Goal: Information Seeking & Learning: Check status

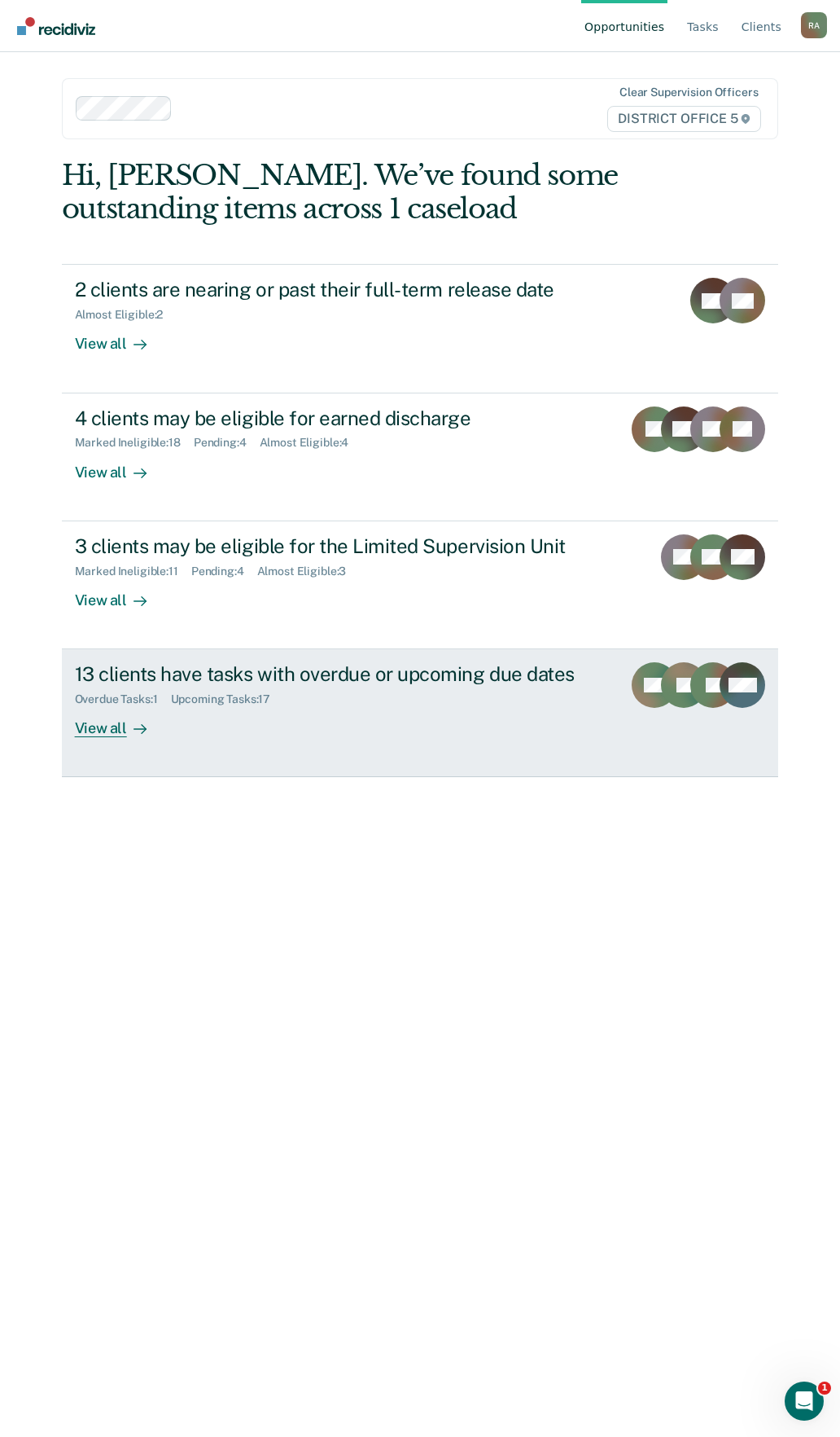
click at [233, 679] on div "13 clients have tasks with overdue or upcoming due dates" at bounding box center [342, 674] width 535 height 23
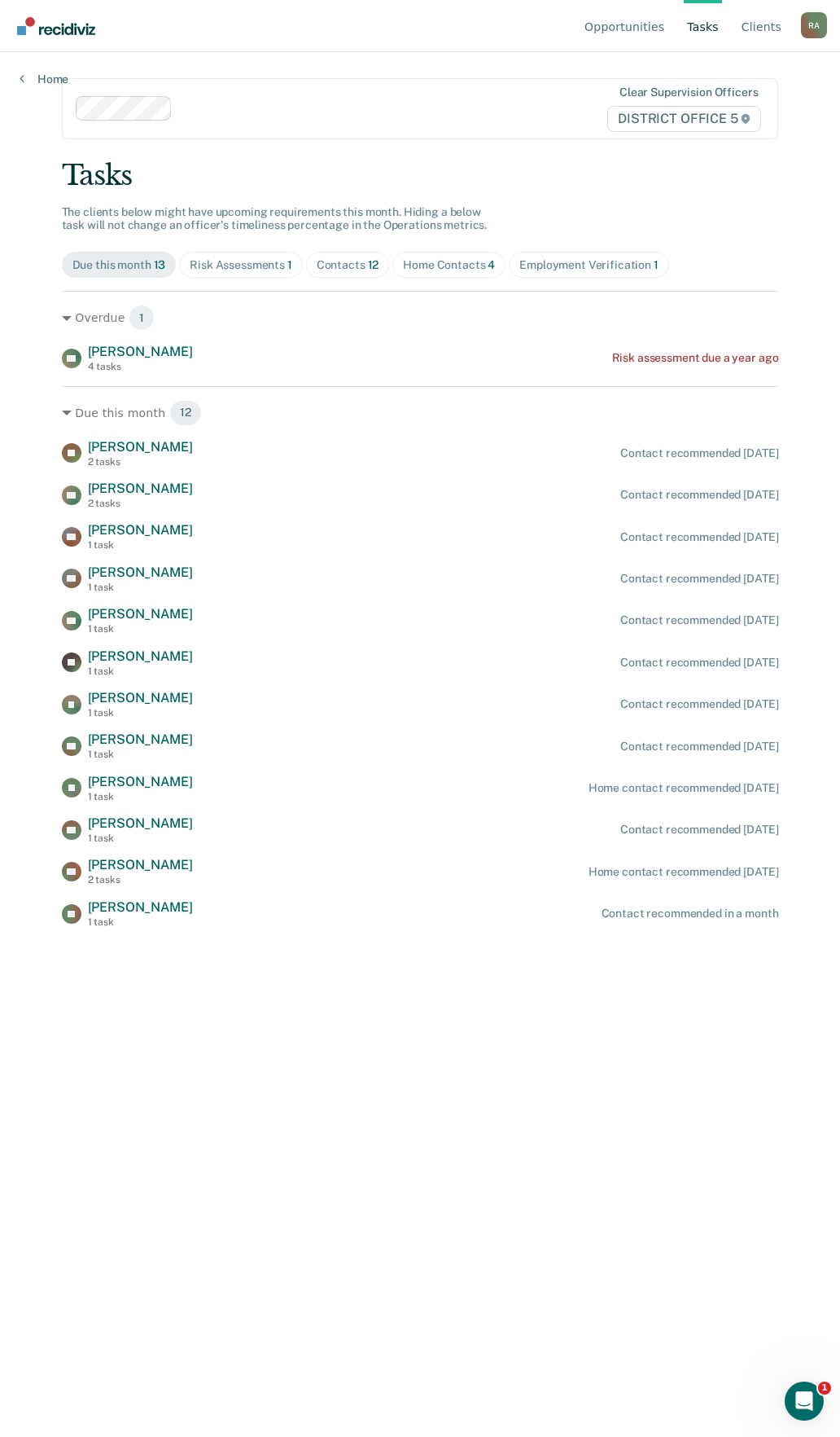
click at [237, 263] on div "Risk Assessments 1" at bounding box center [241, 264] width 103 height 14
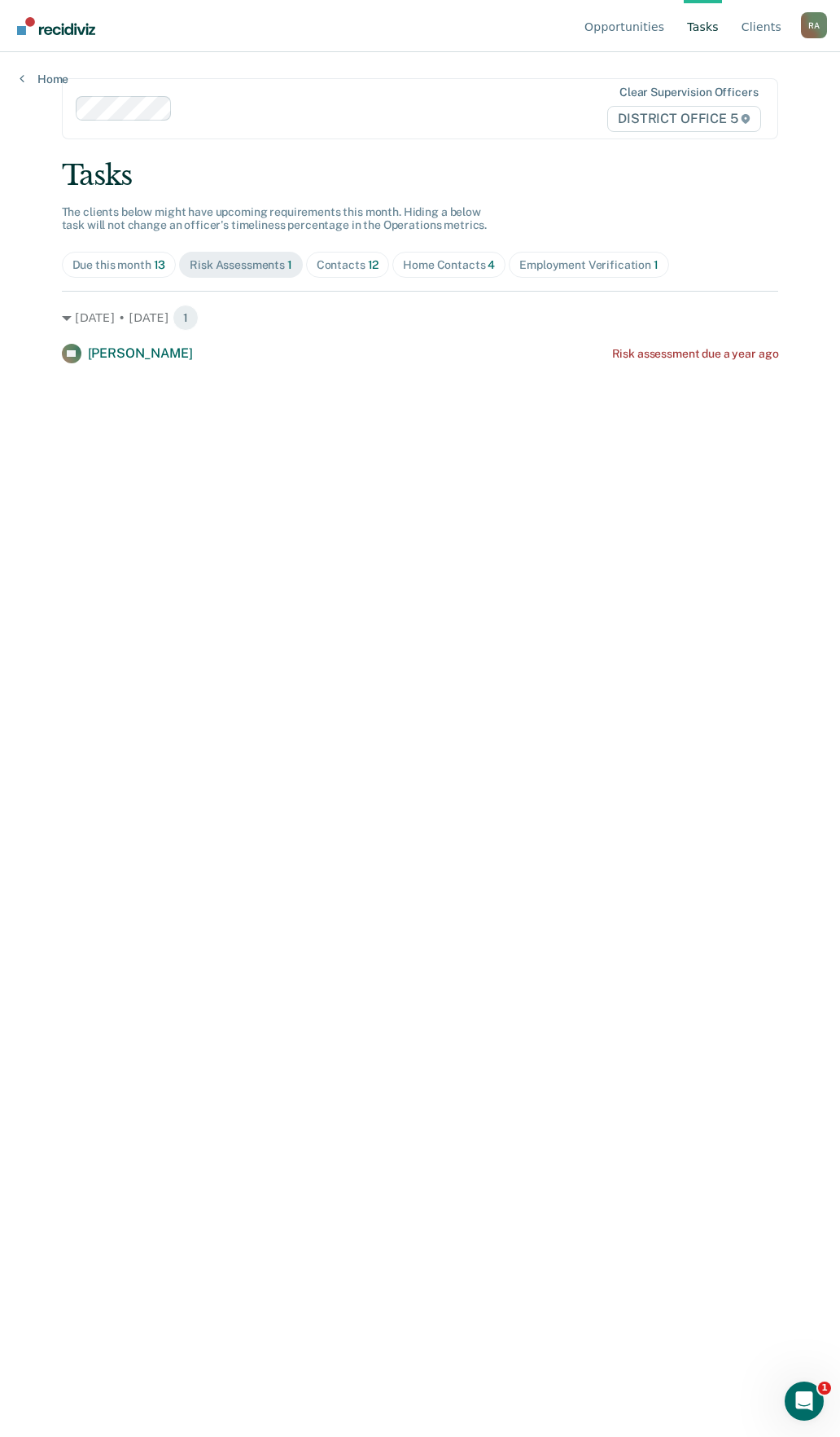
click at [371, 255] on span "Contacts 12" at bounding box center [347, 264] width 84 height 26
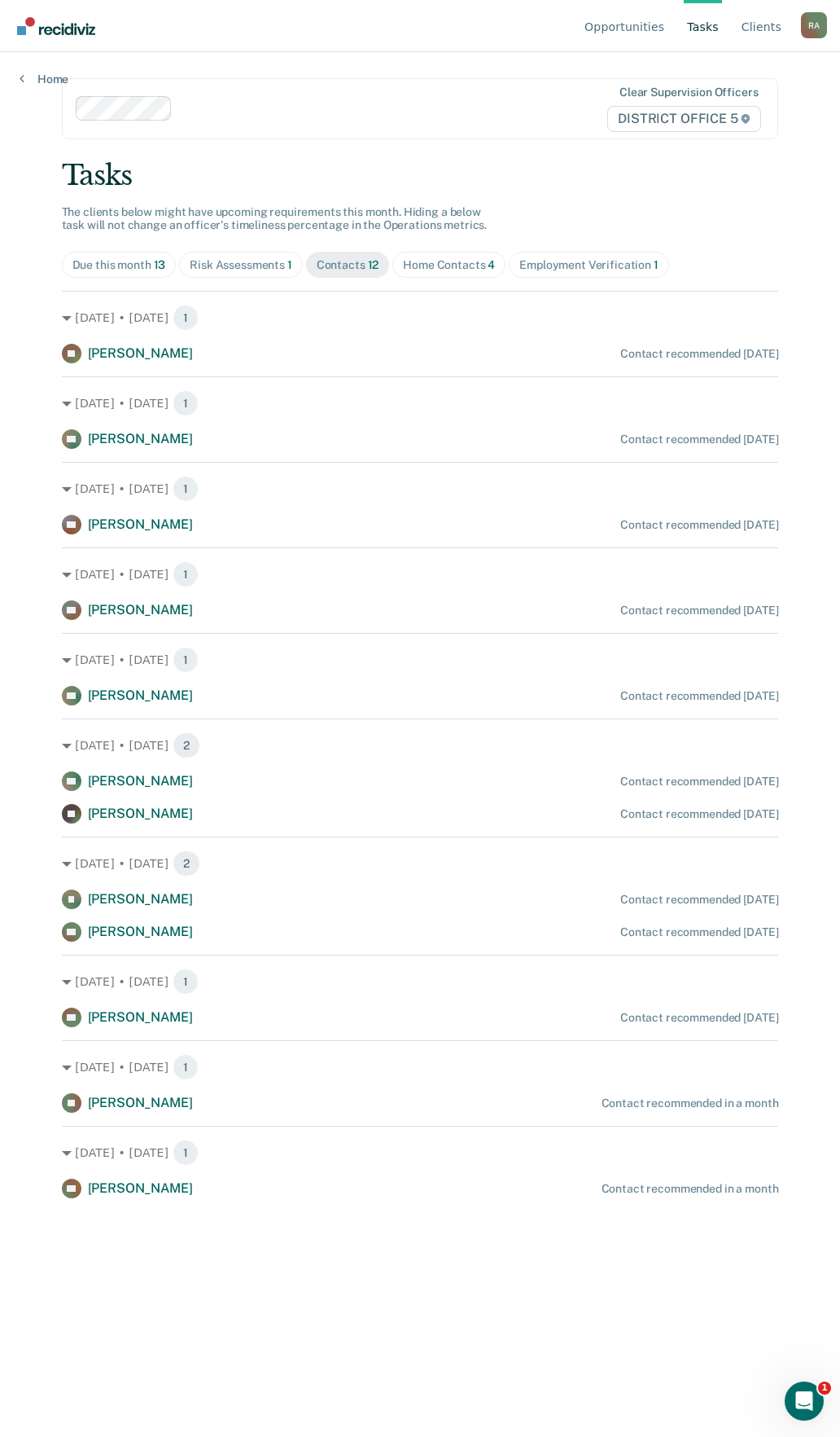
click at [465, 266] on div "Home Contacts 4" at bounding box center [449, 264] width 92 height 14
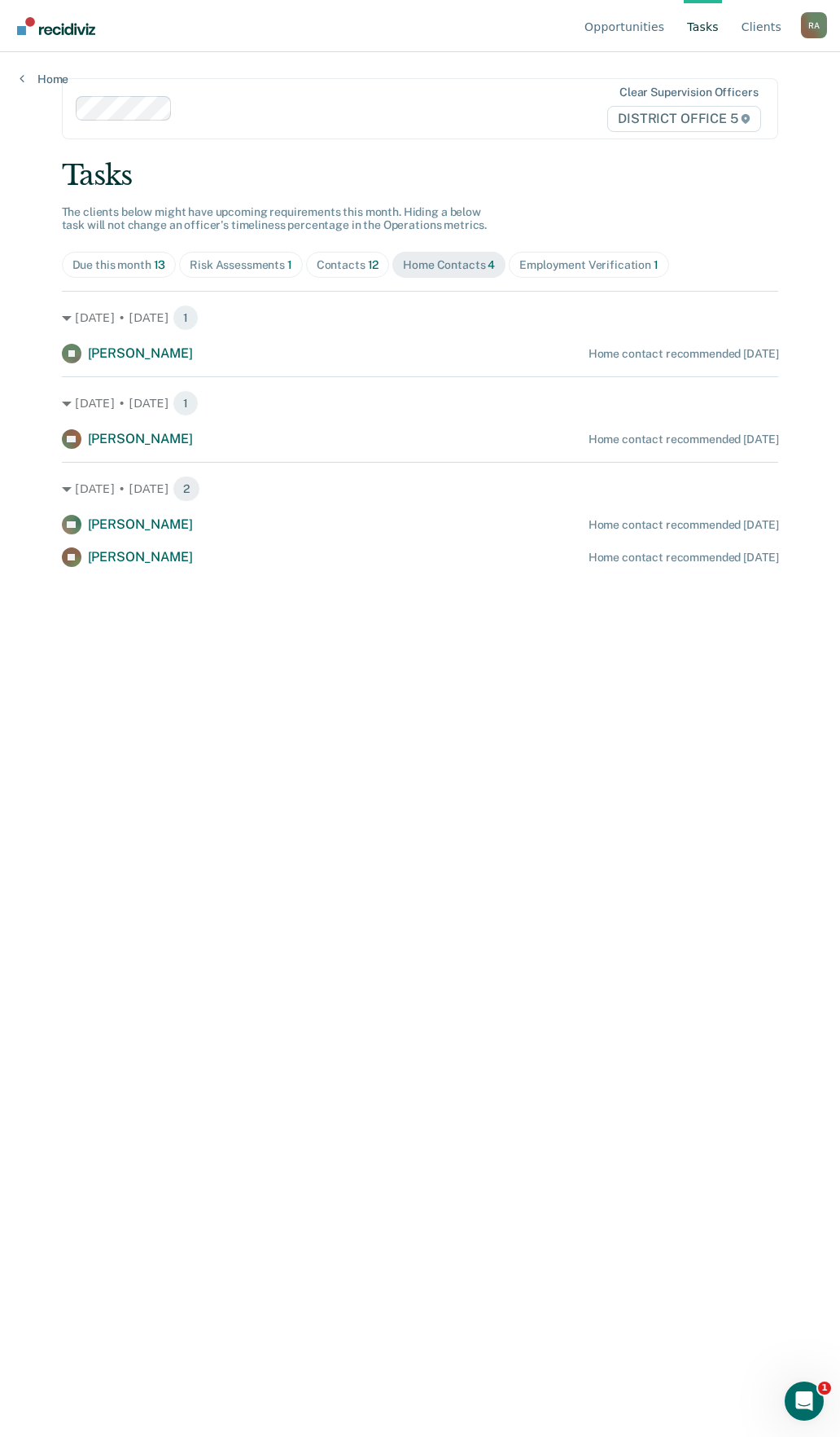
click at [567, 263] on div "Employment Verification 1" at bounding box center [589, 264] width 139 height 14
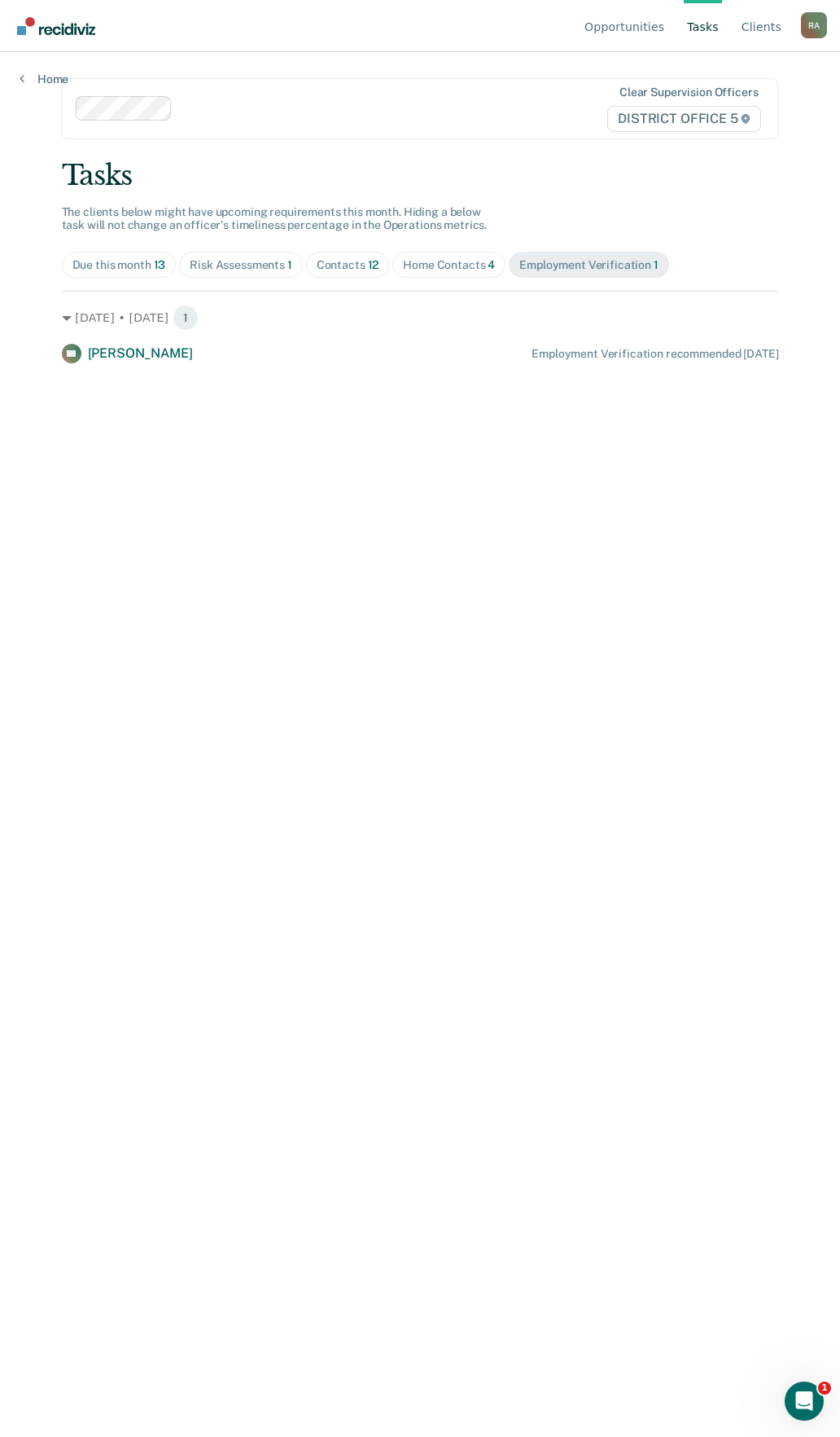
click at [113, 271] on div "Due this month 13" at bounding box center [119, 264] width 94 height 14
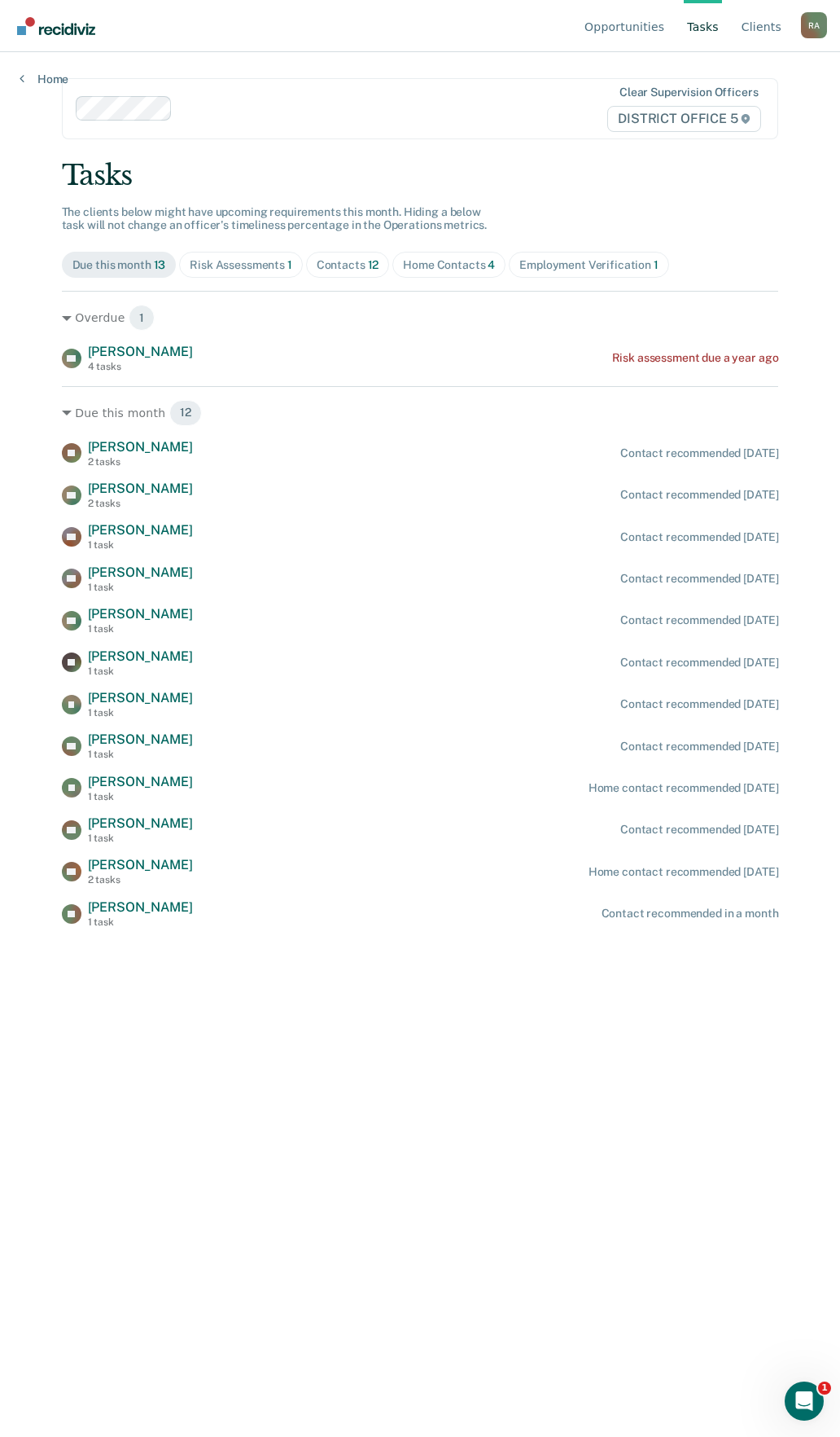
click at [237, 261] on div "Risk Assessments 1" at bounding box center [241, 264] width 103 height 14
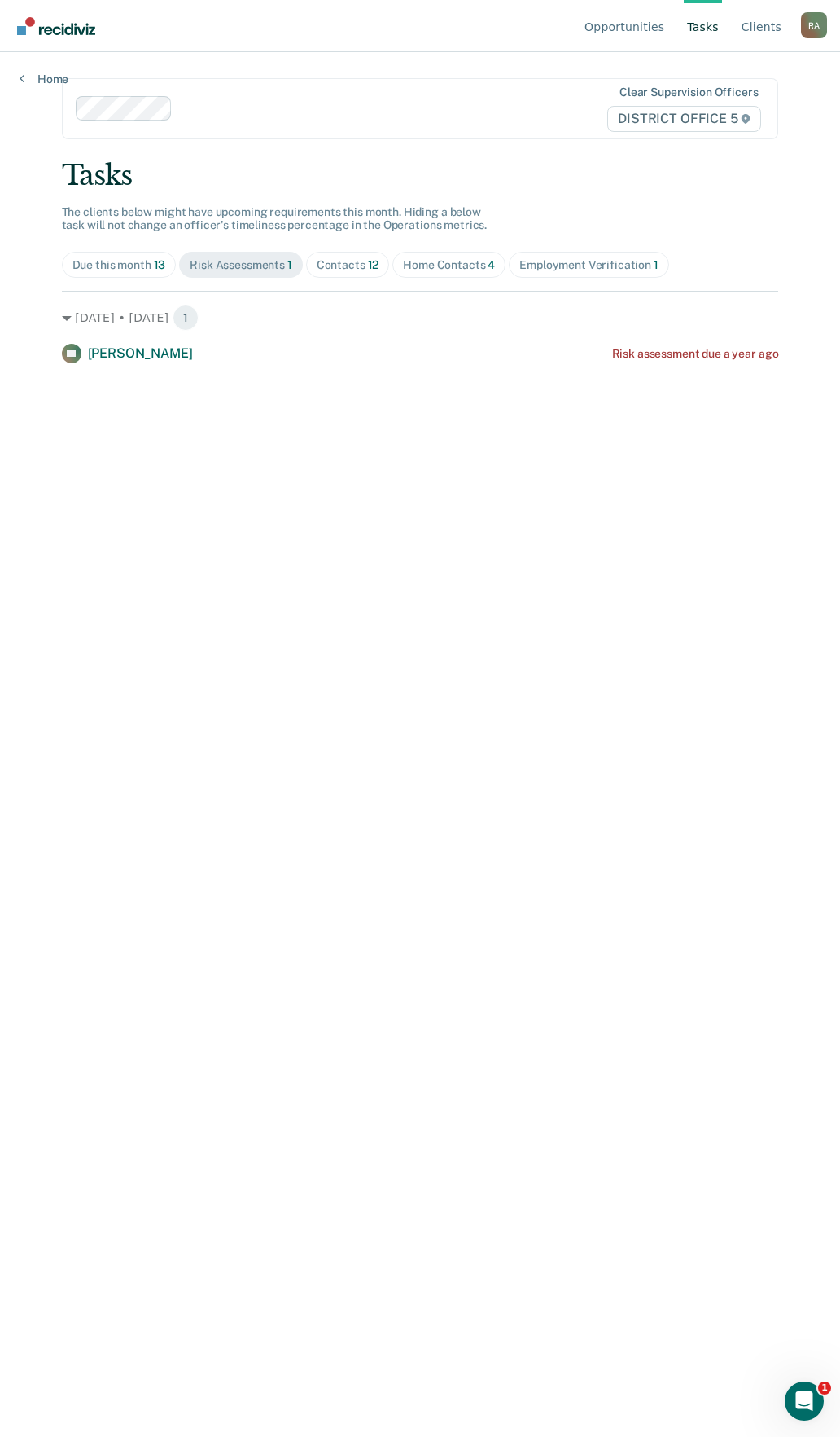
click at [147, 265] on div "Due this month 13" at bounding box center [119, 264] width 94 height 14
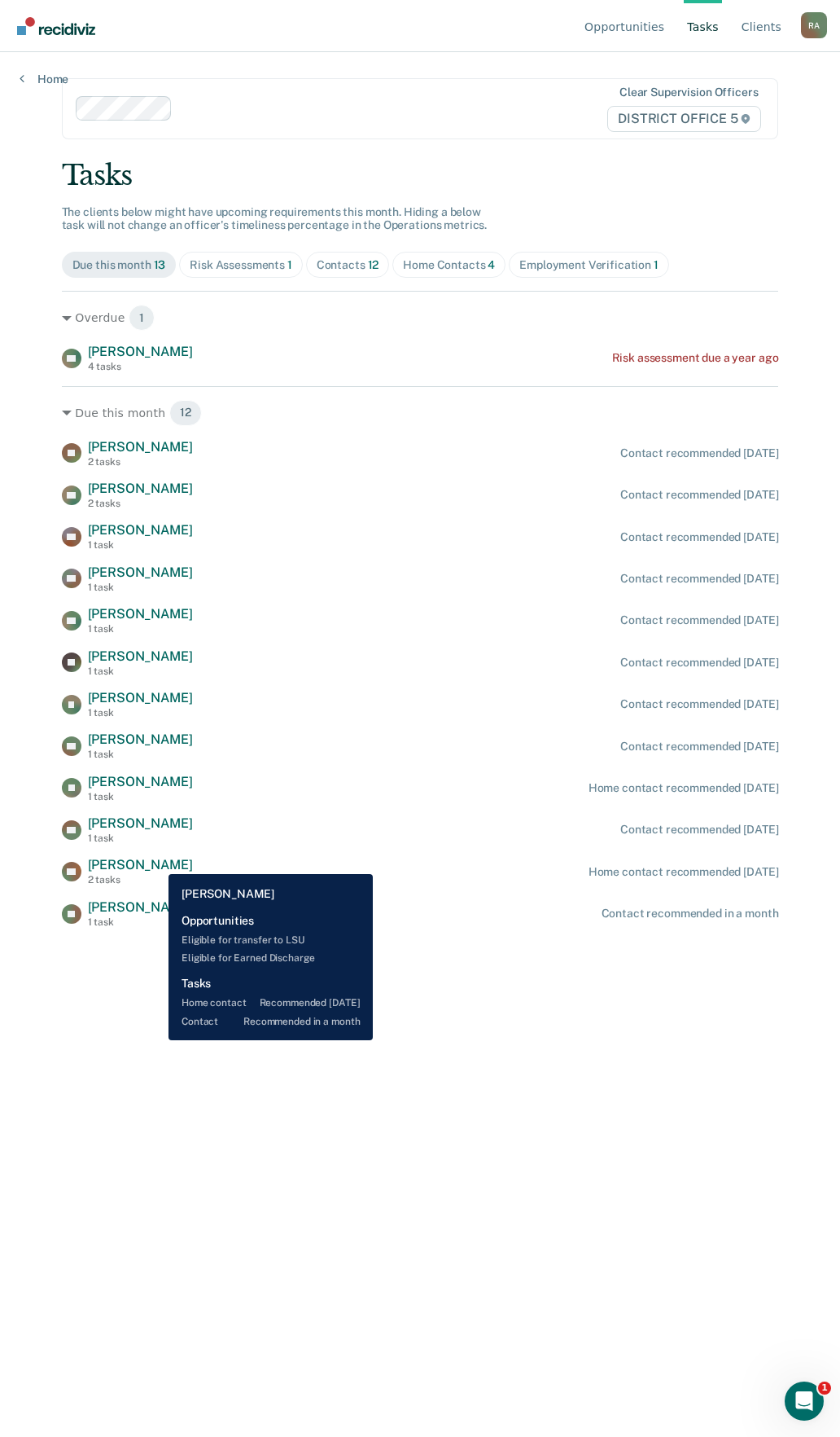
click at [156, 862] on span "[PERSON_NAME]" at bounding box center [140, 864] width 105 height 15
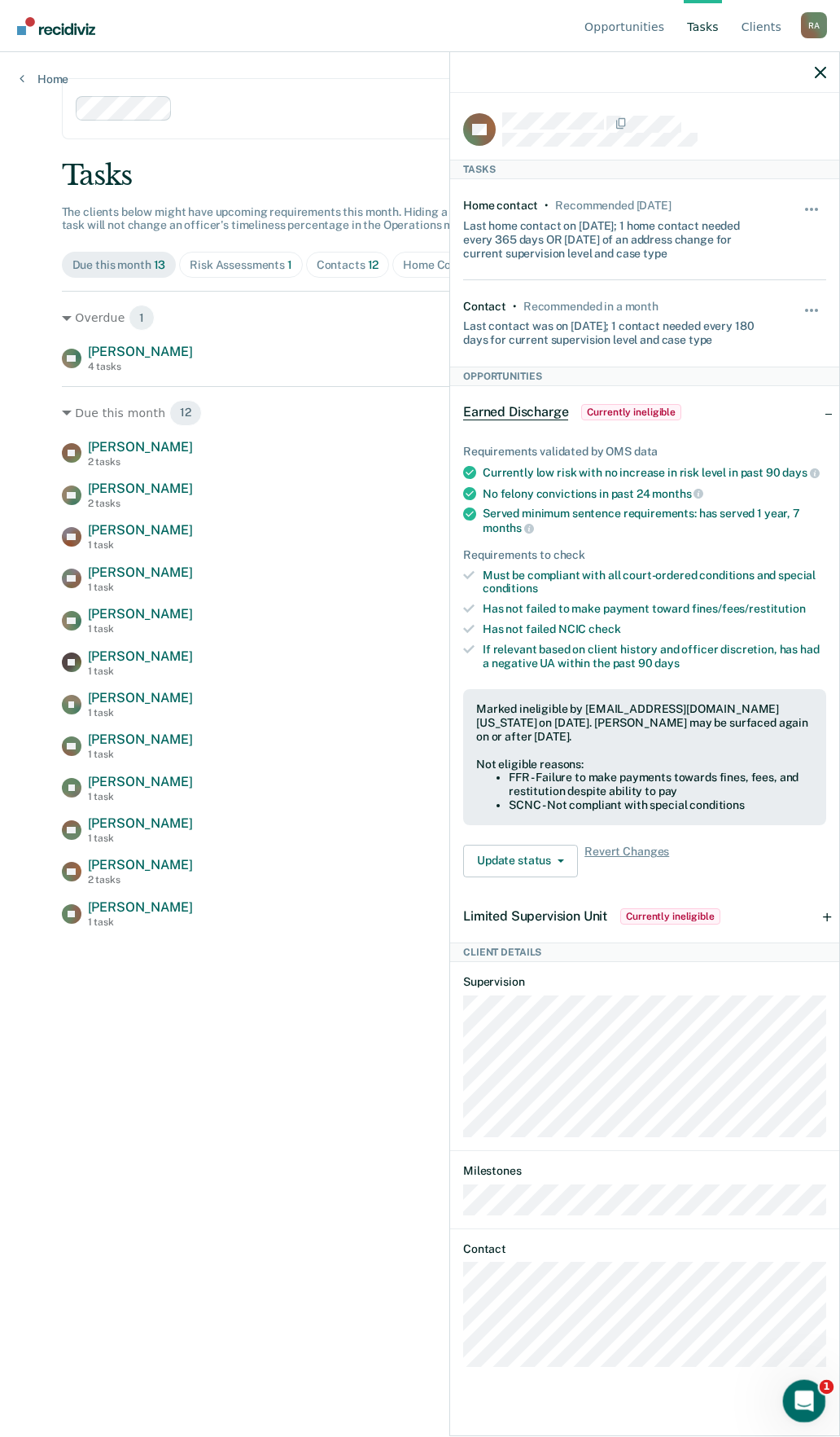
click at [782, 1402] on html at bounding box center [801, 1398] width 39 height 39
click at [799, 1385] on div "Open Intercom Messenger" at bounding box center [802, 1398] width 54 height 54
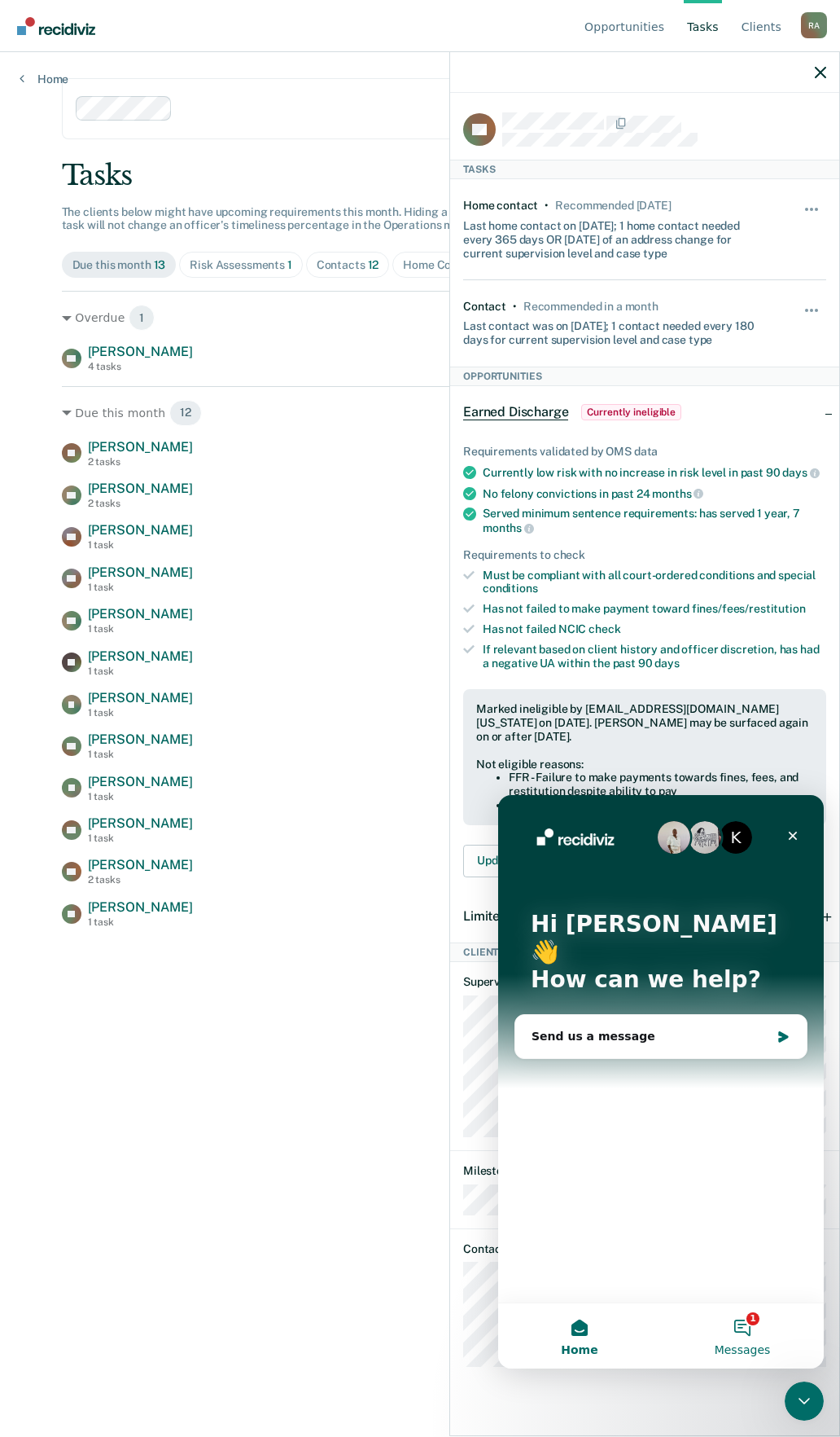
click at [739, 1331] on button "1 Messages" at bounding box center [743, 1336] width 162 height 65
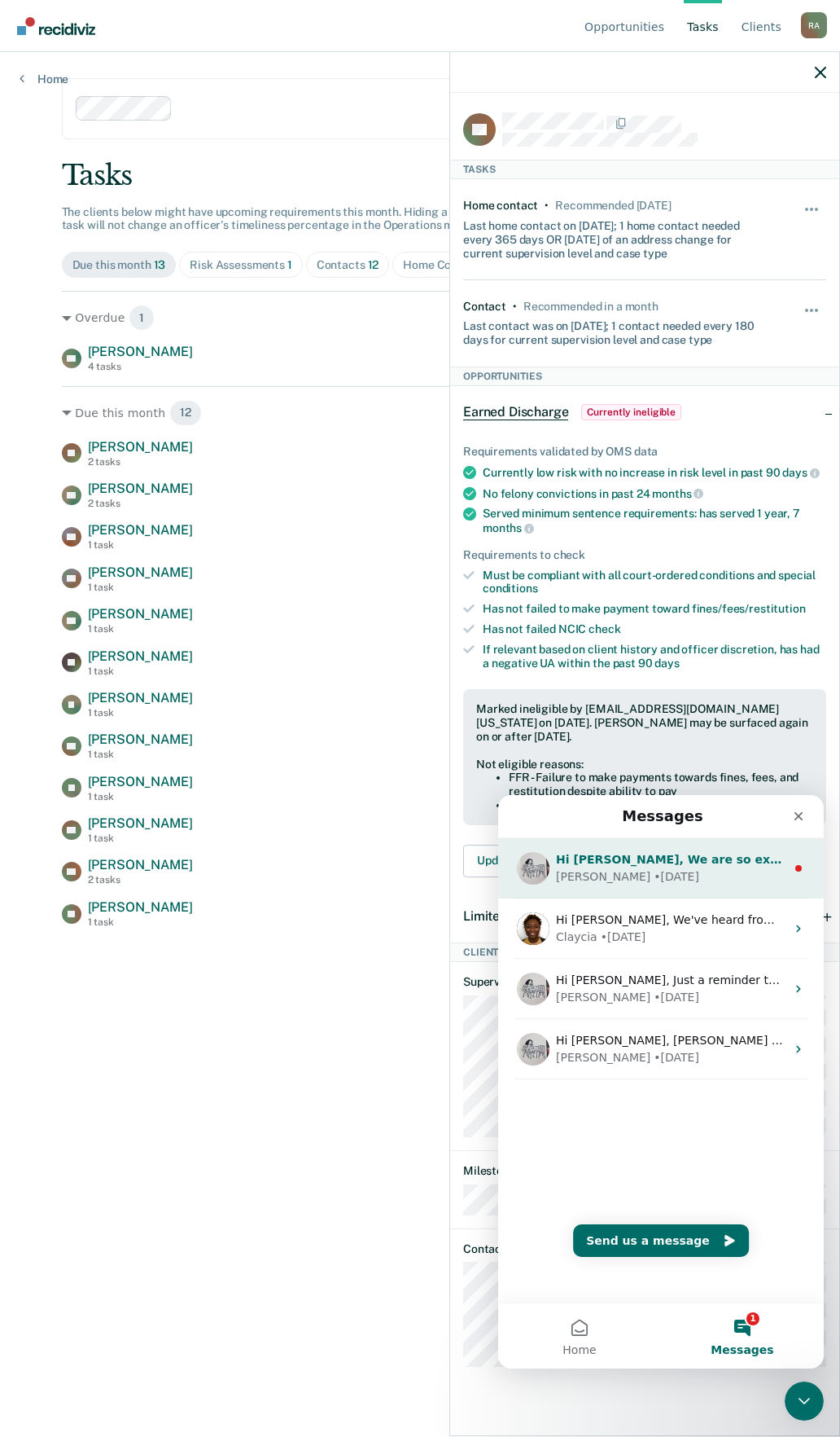
click at [686, 874] on div "[PERSON_NAME] • [DATE]" at bounding box center [670, 876] width 229 height 17
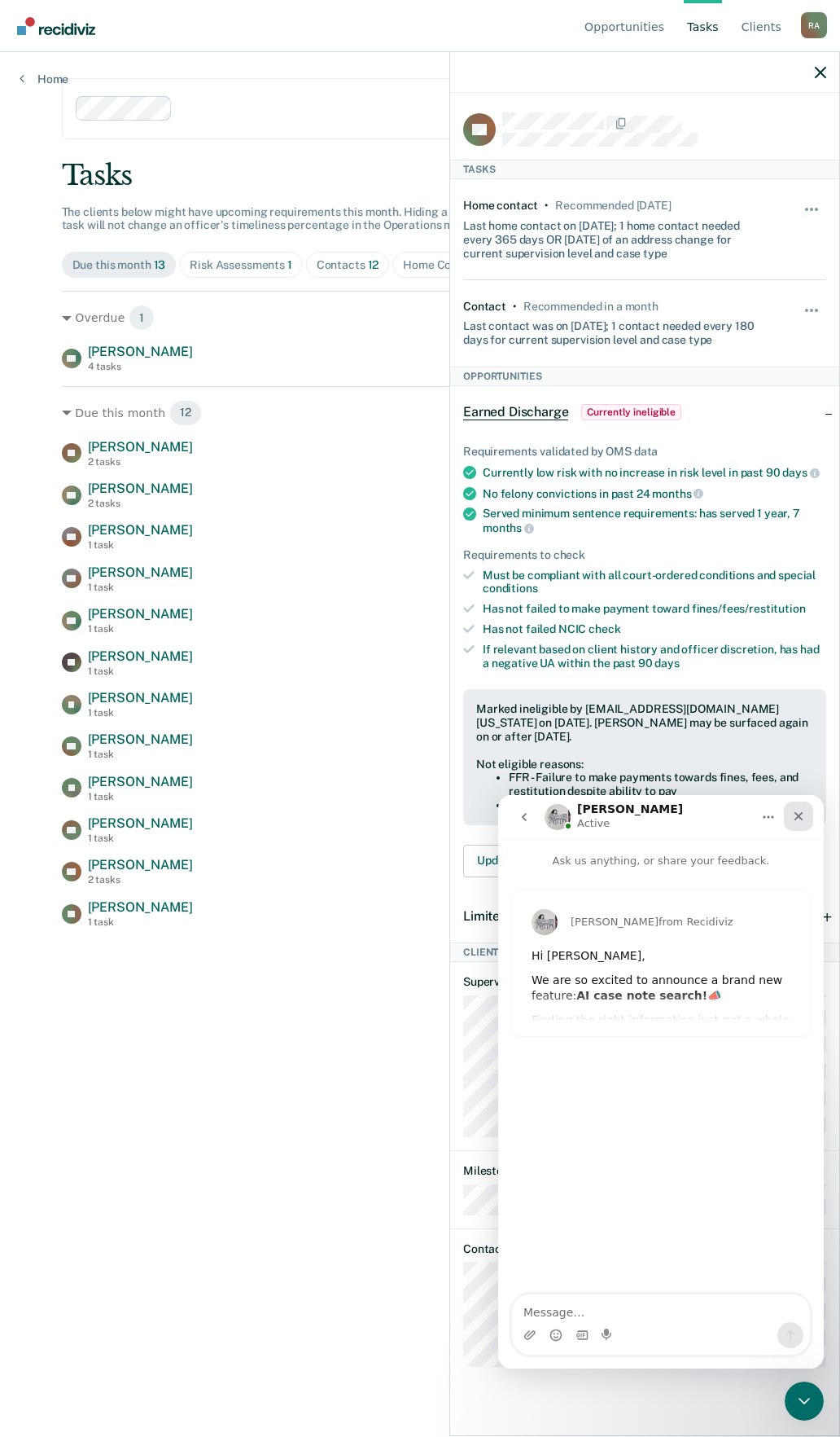
click at [792, 820] on icon "Close" at bounding box center [798, 816] width 13 height 13
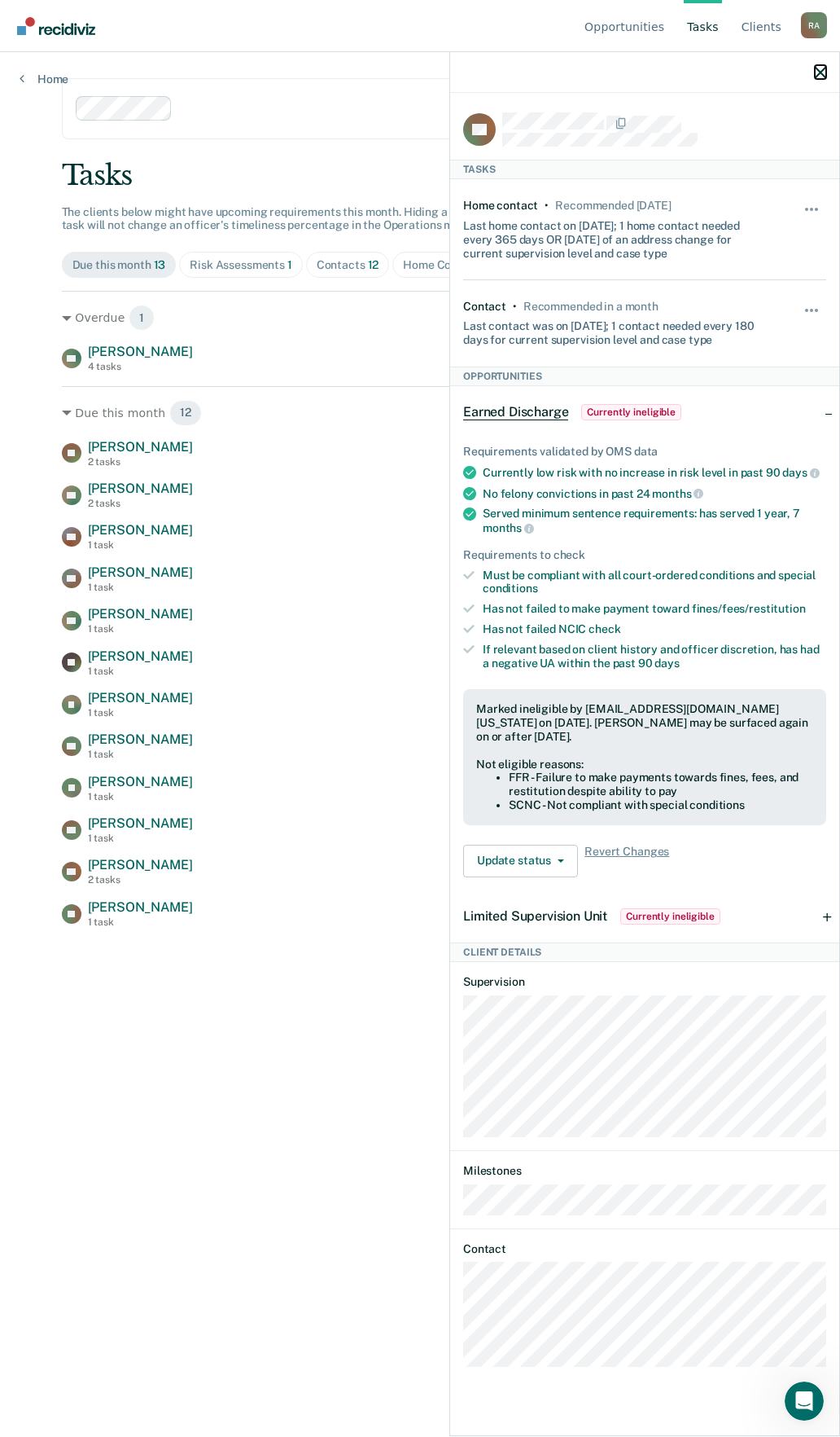
click at [819, 72] on icon "button" at bounding box center [820, 72] width 12 height 12
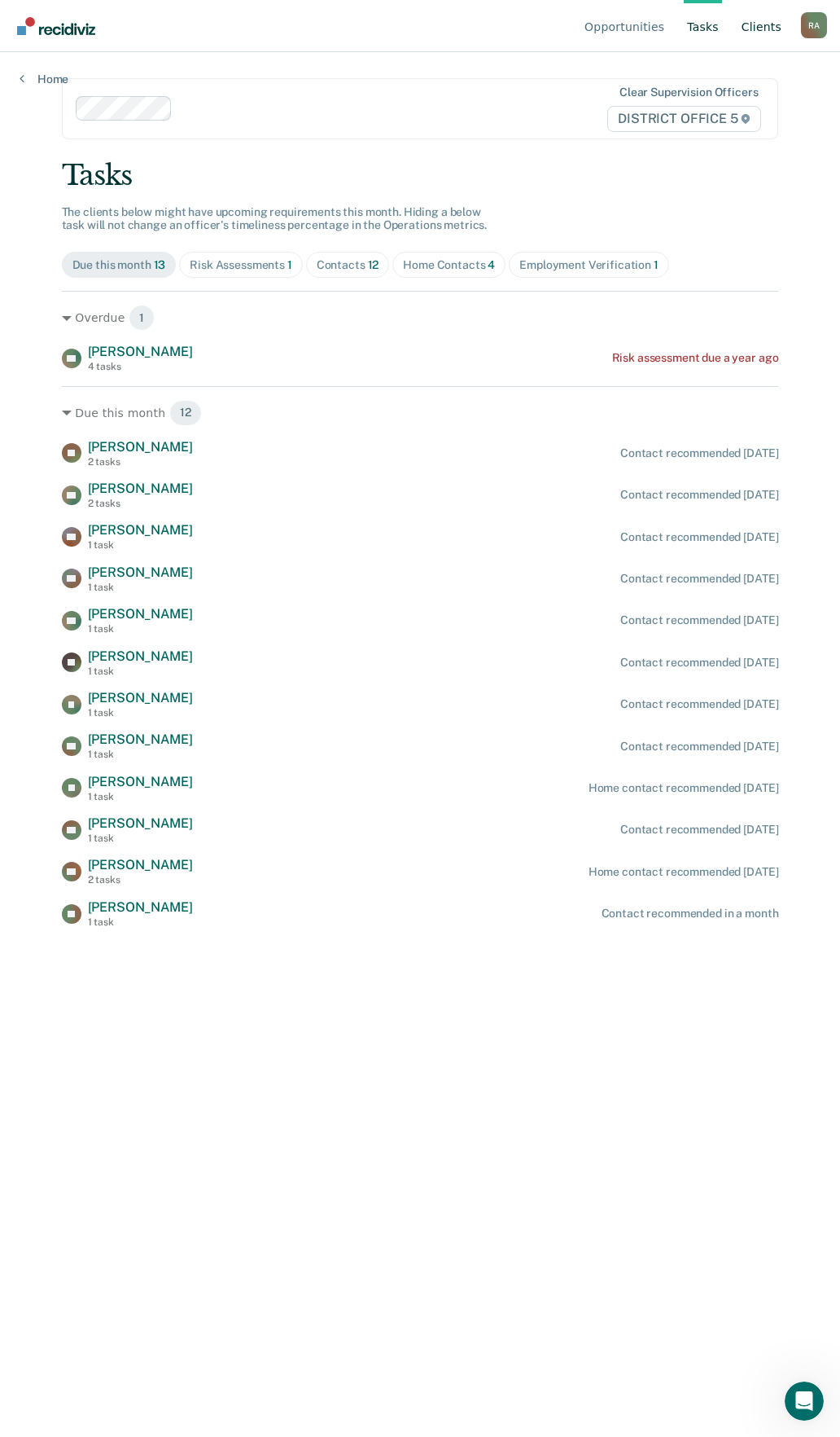
click at [771, 27] on link "Client s" at bounding box center [761, 26] width 46 height 52
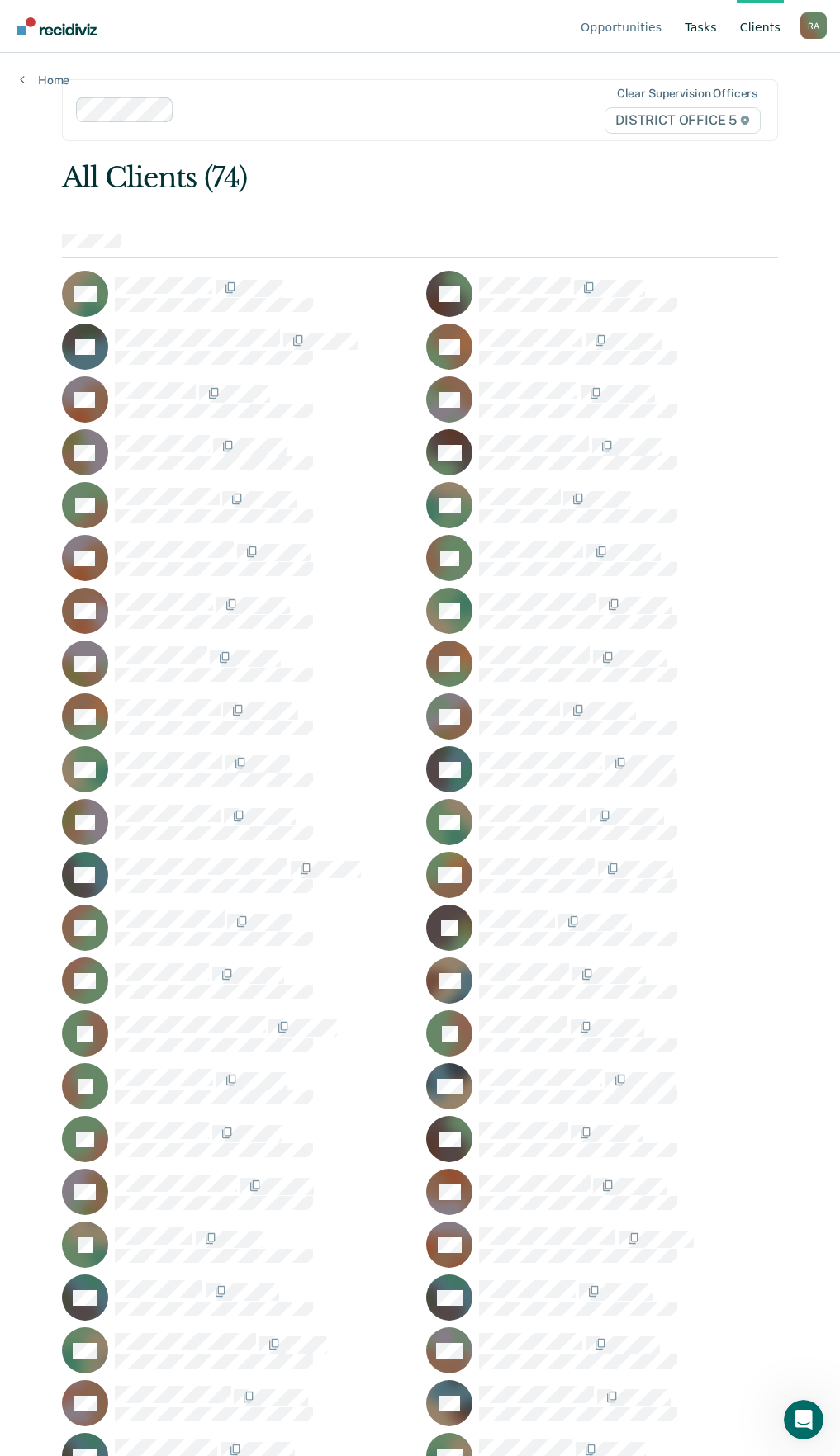
click at [691, 26] on link "Tasks" at bounding box center [700, 27] width 38 height 53
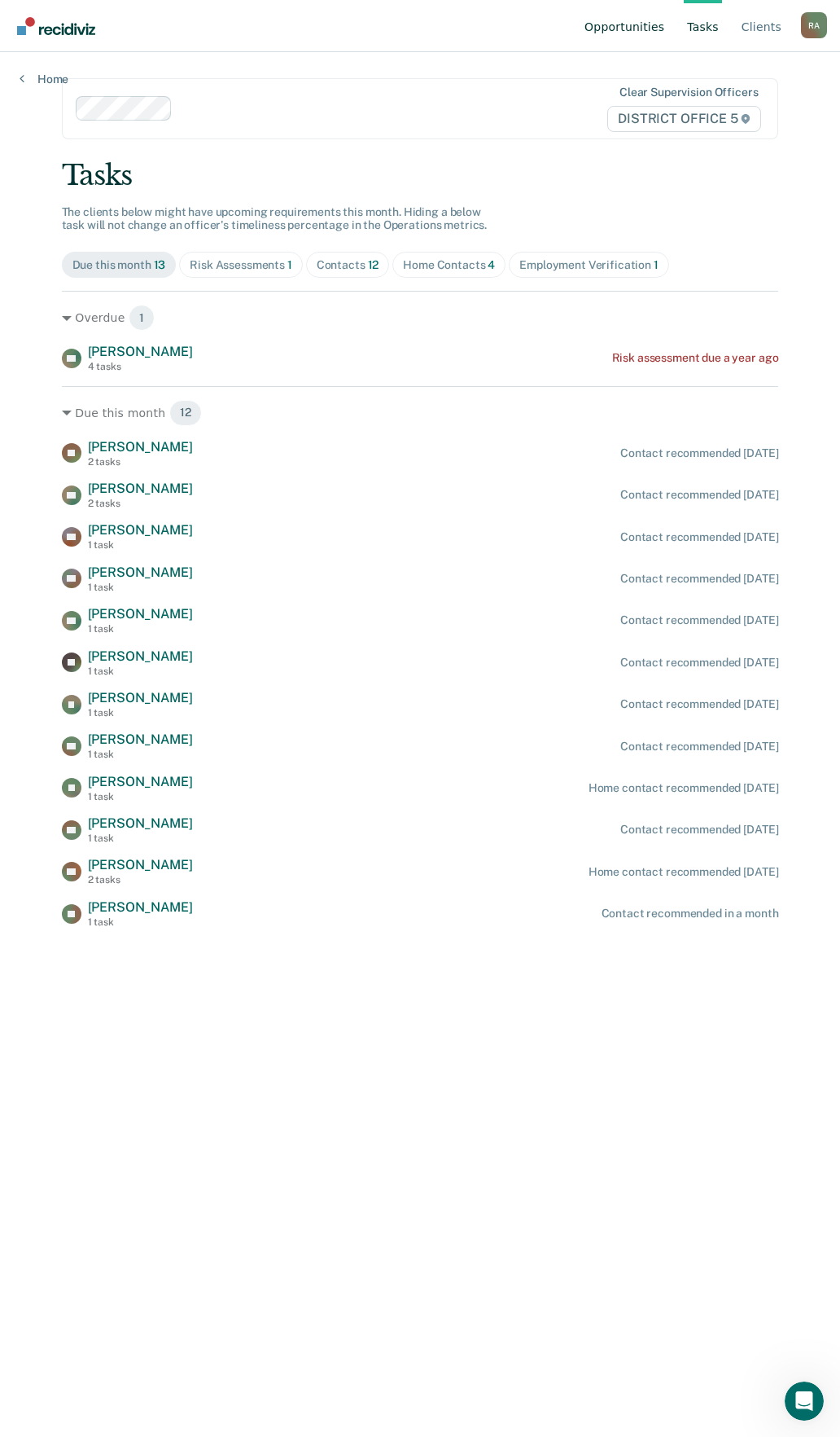
click at [614, 17] on link "Opportunities" at bounding box center [624, 26] width 87 height 52
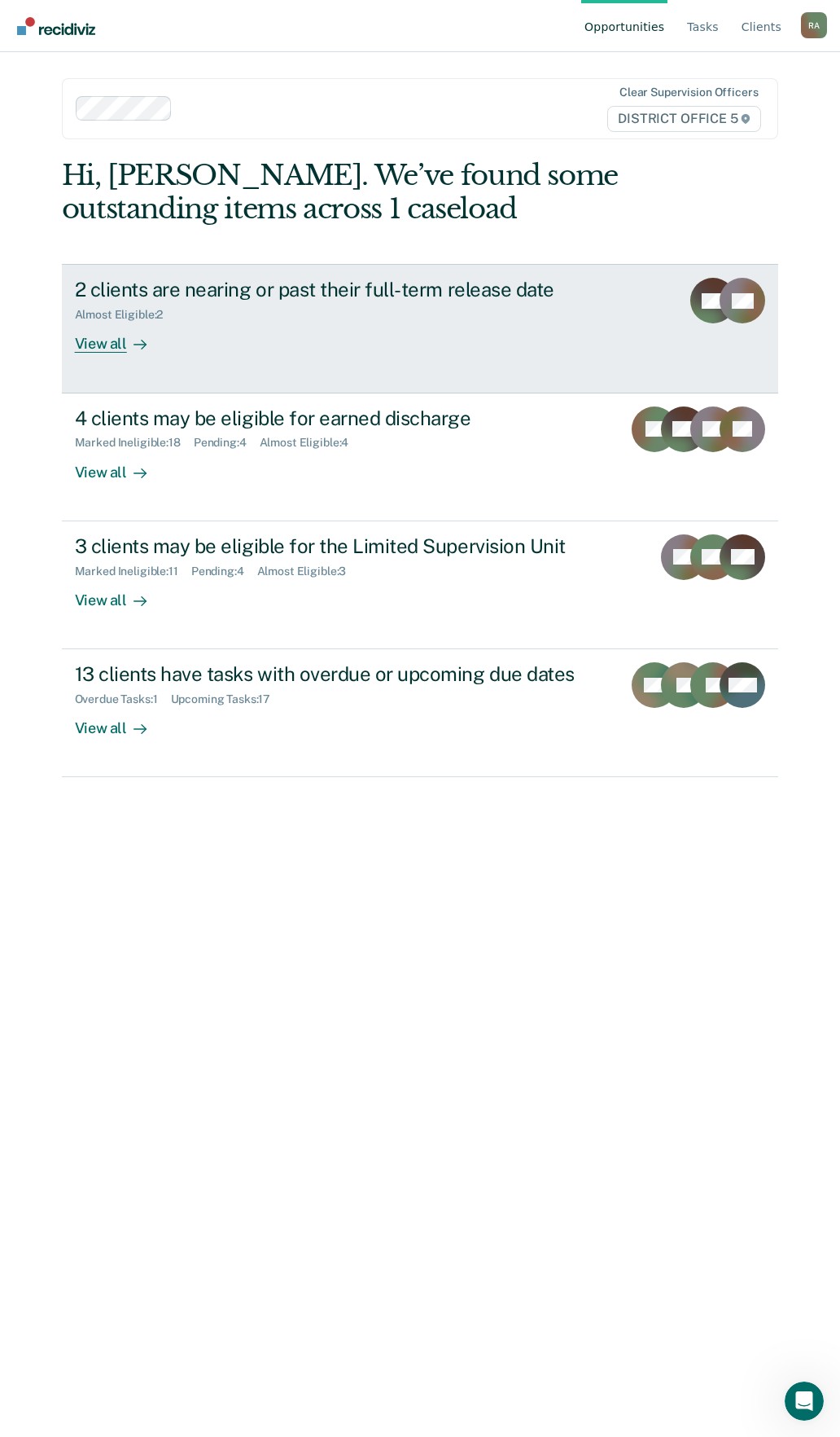
click at [246, 284] on div "2 clients are nearing or past their full-term release date" at bounding box center [360, 290] width 571 height 23
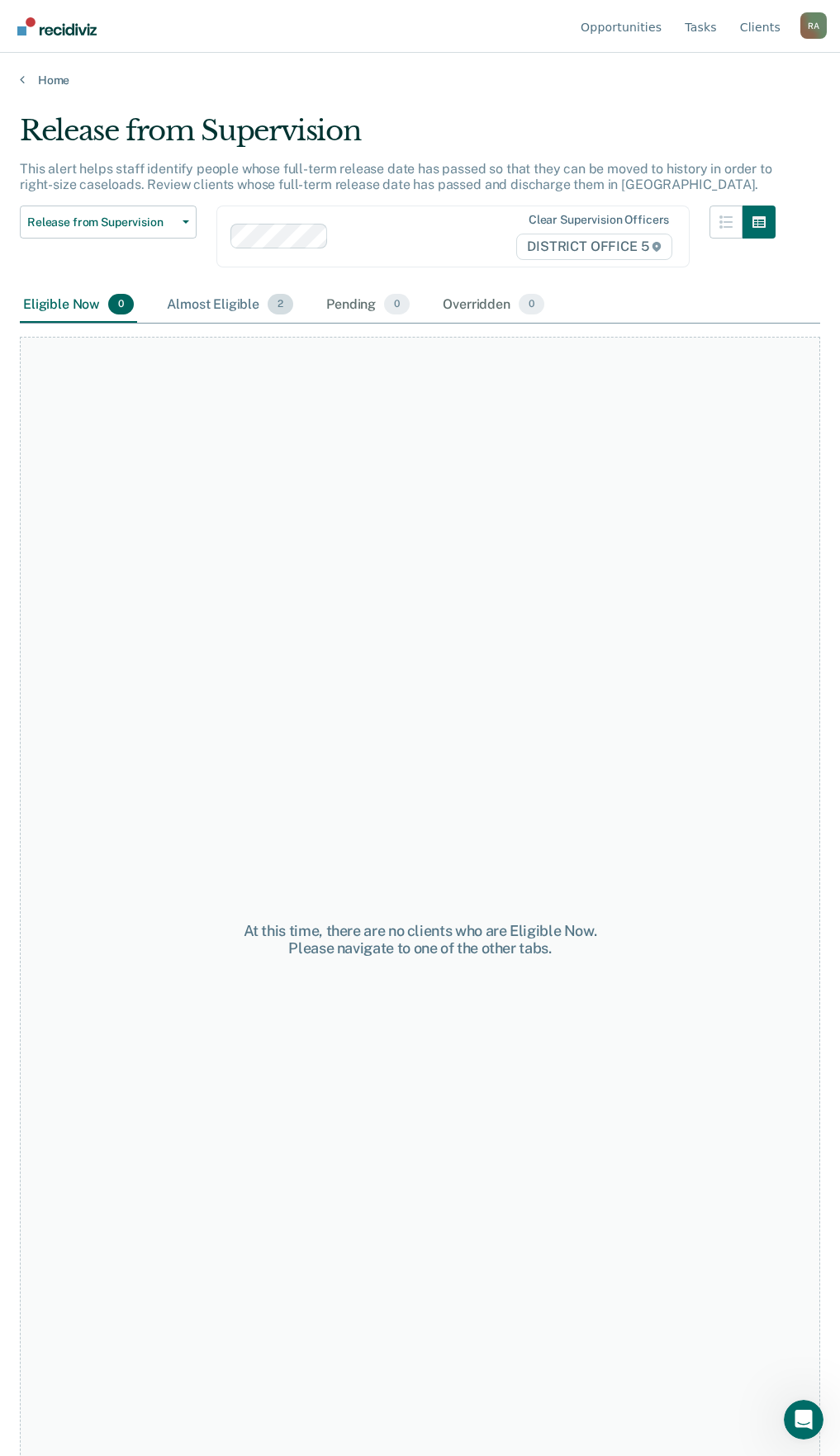
click at [215, 298] on div "Almost Eligible 2" at bounding box center [230, 305] width 133 height 37
